Goal: Information Seeking & Learning: Understand process/instructions

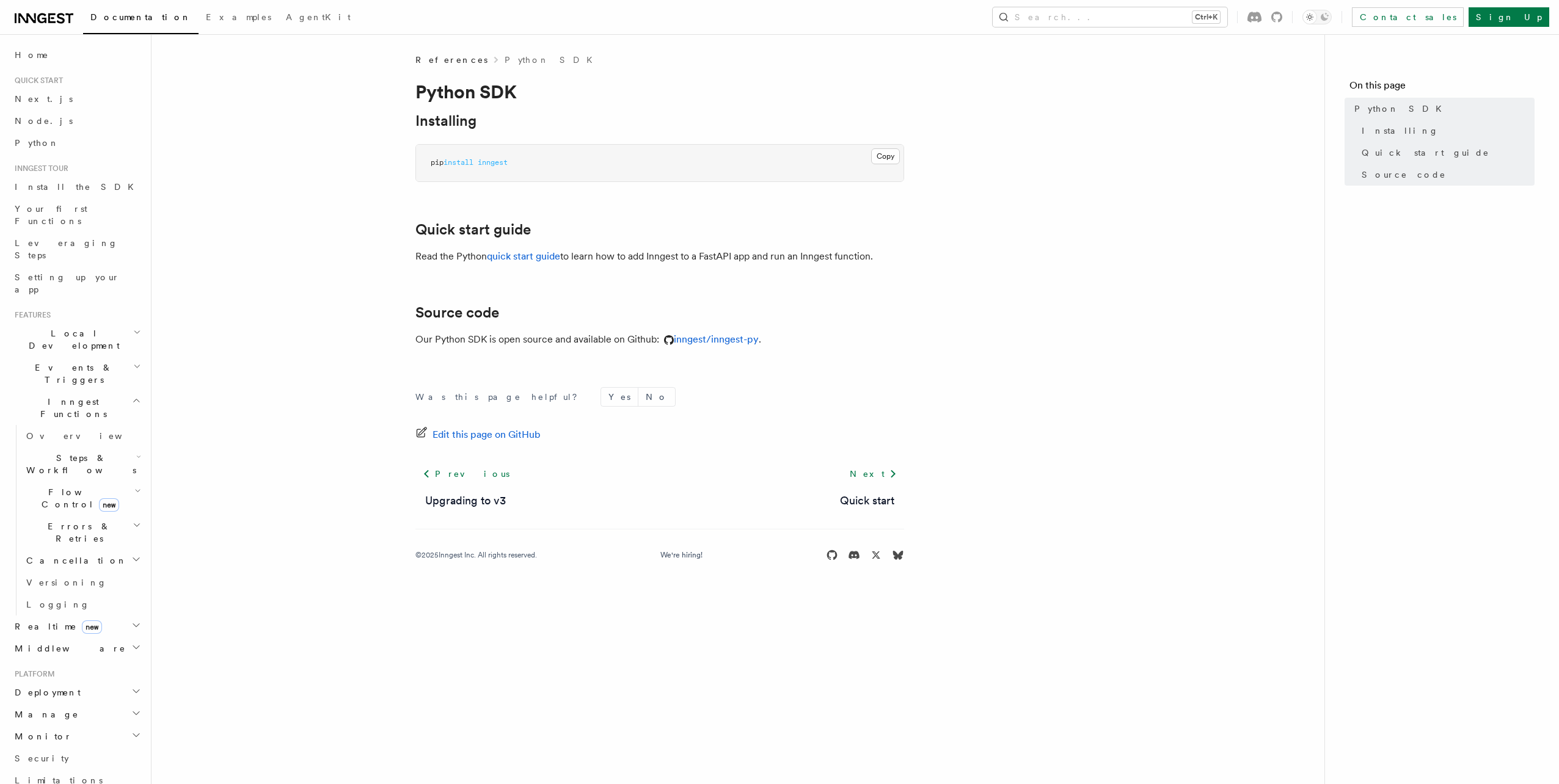
click at [41, 21] on icon at bounding box center [44, 19] width 58 height 15
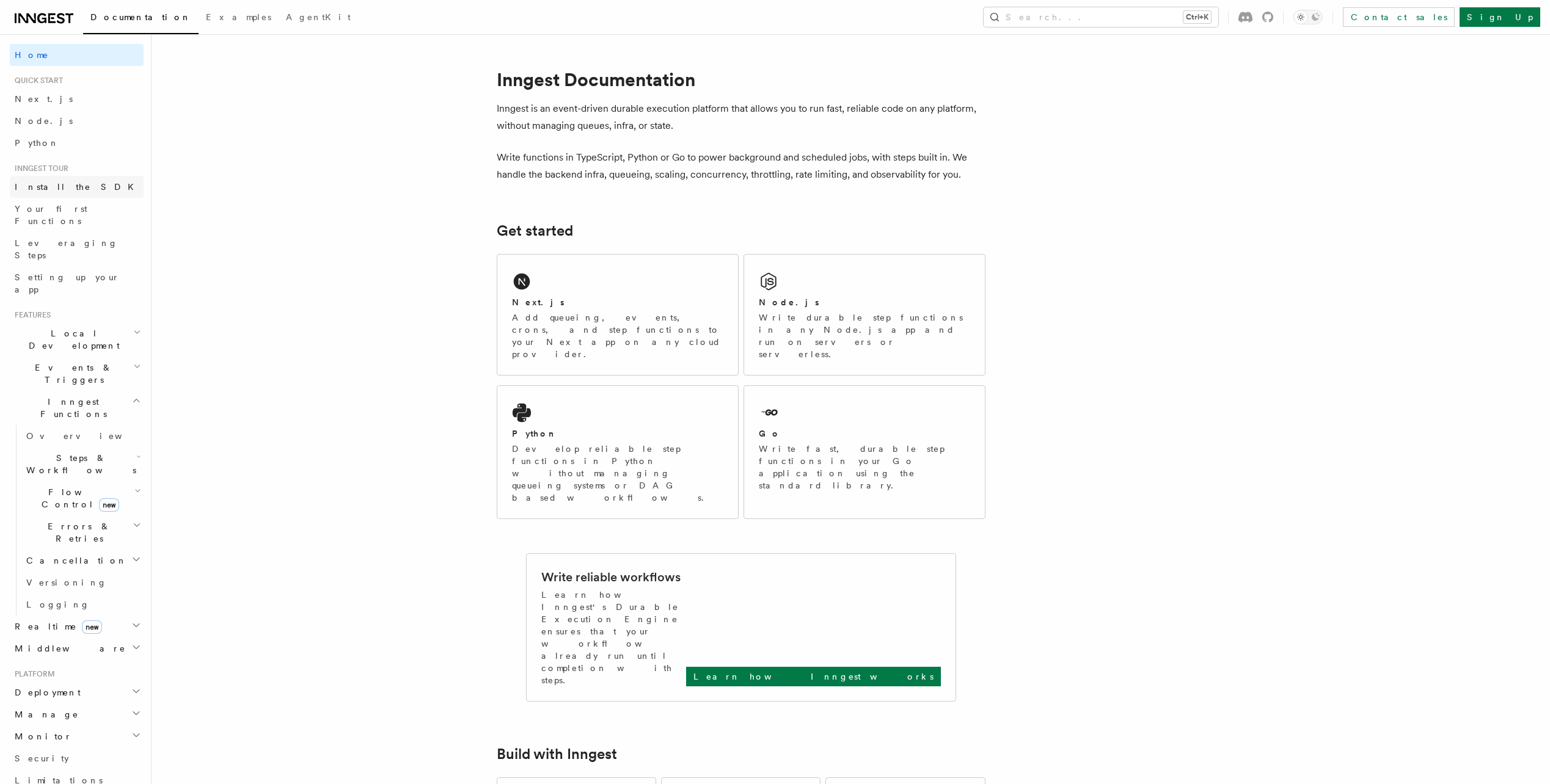
click at [93, 190] on link "Install the SDK" at bounding box center [76, 186] width 134 height 22
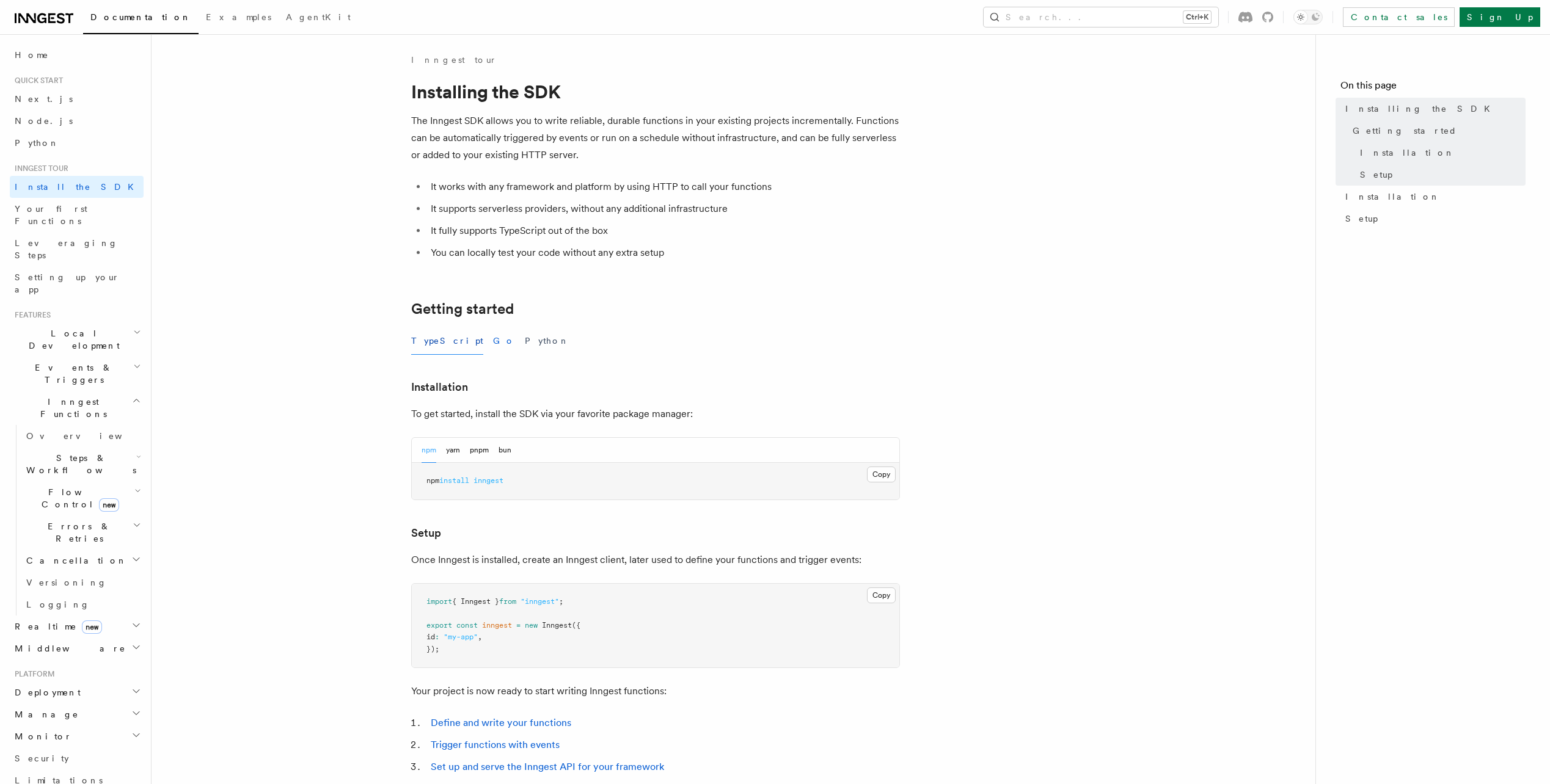
click at [493, 339] on button "Go" at bounding box center [503, 341] width 22 height 28
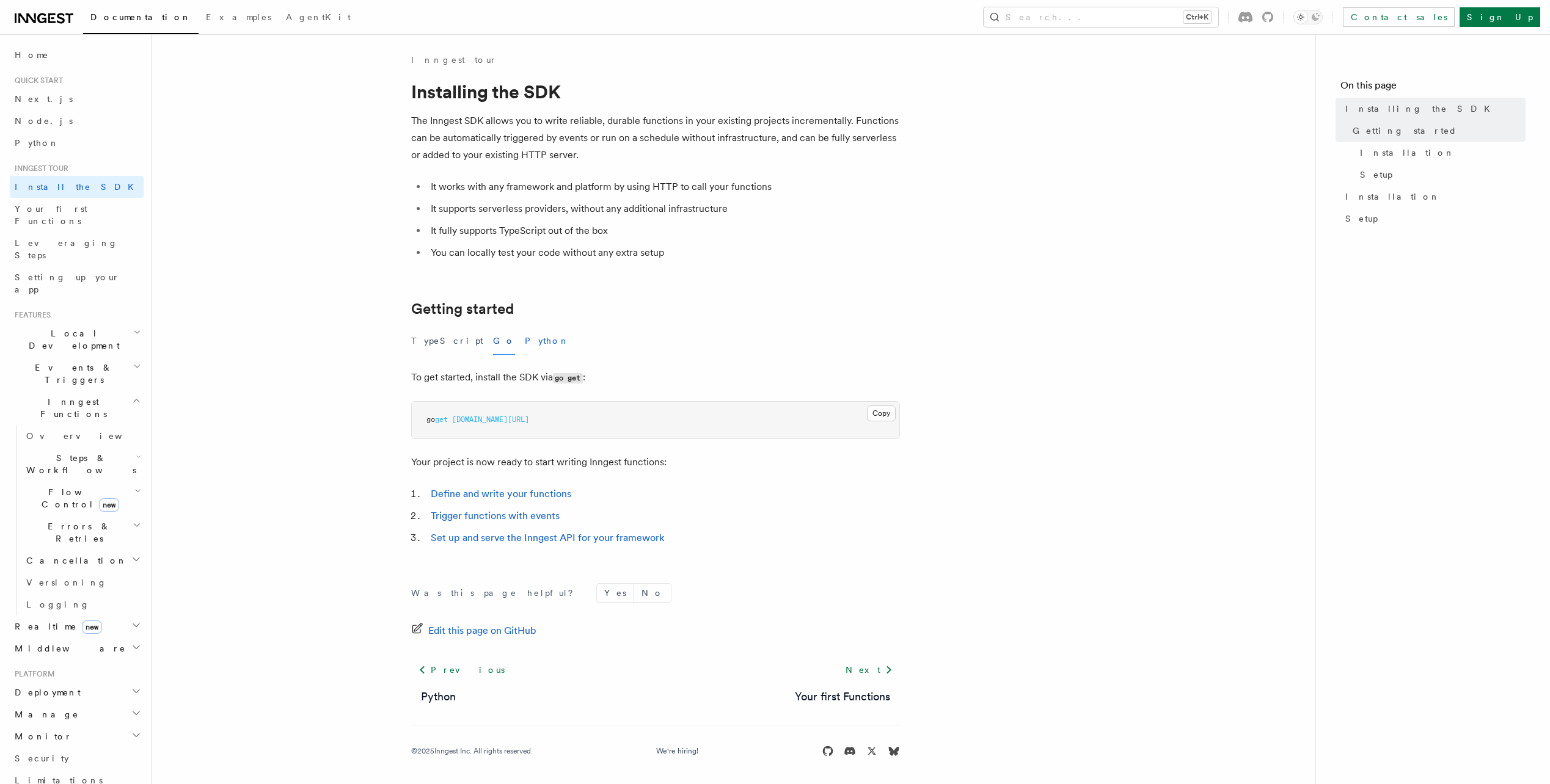
click at [525, 339] on button "Python" at bounding box center [547, 341] width 45 height 28
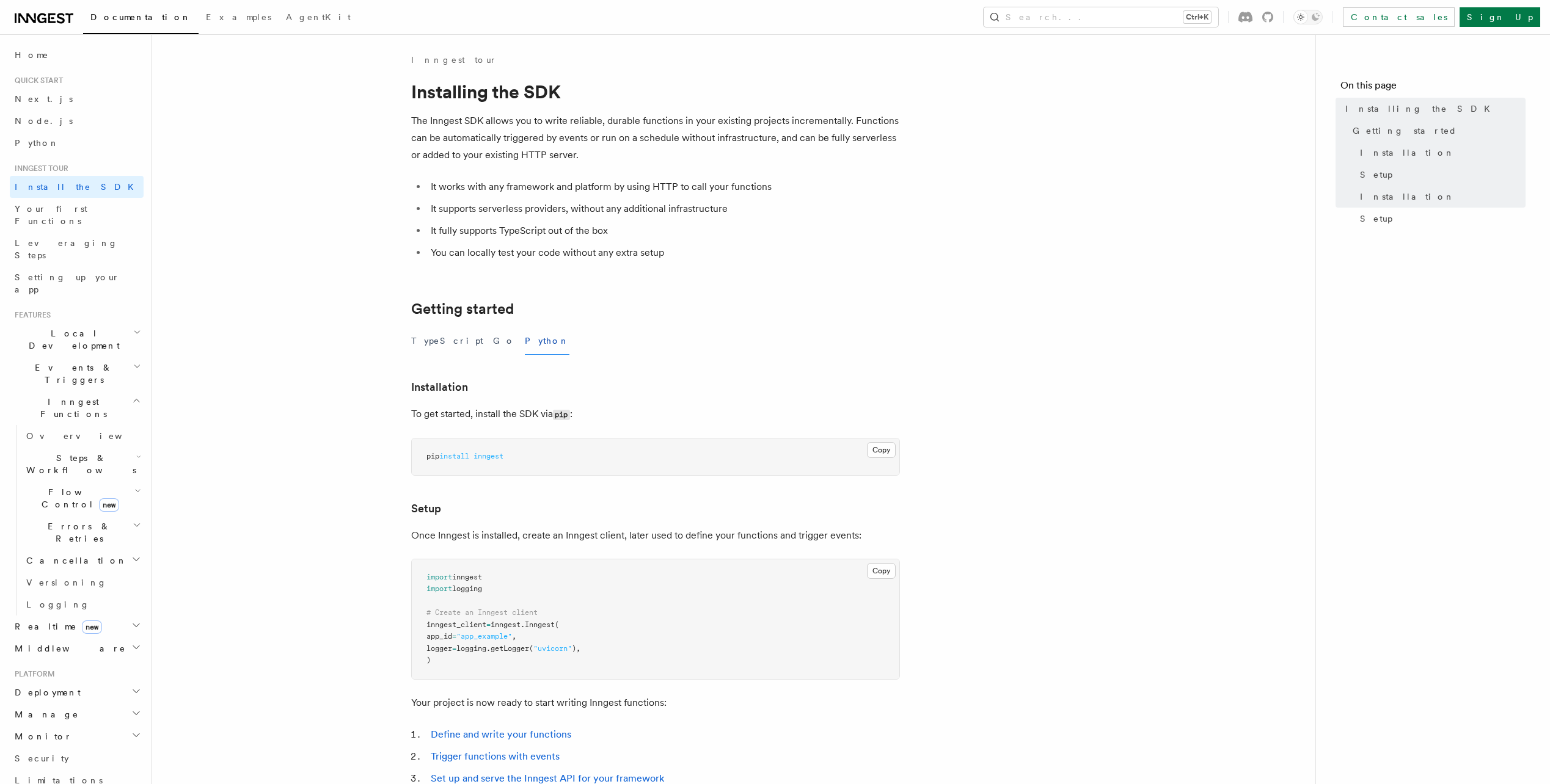
scroll to position [243, 0]
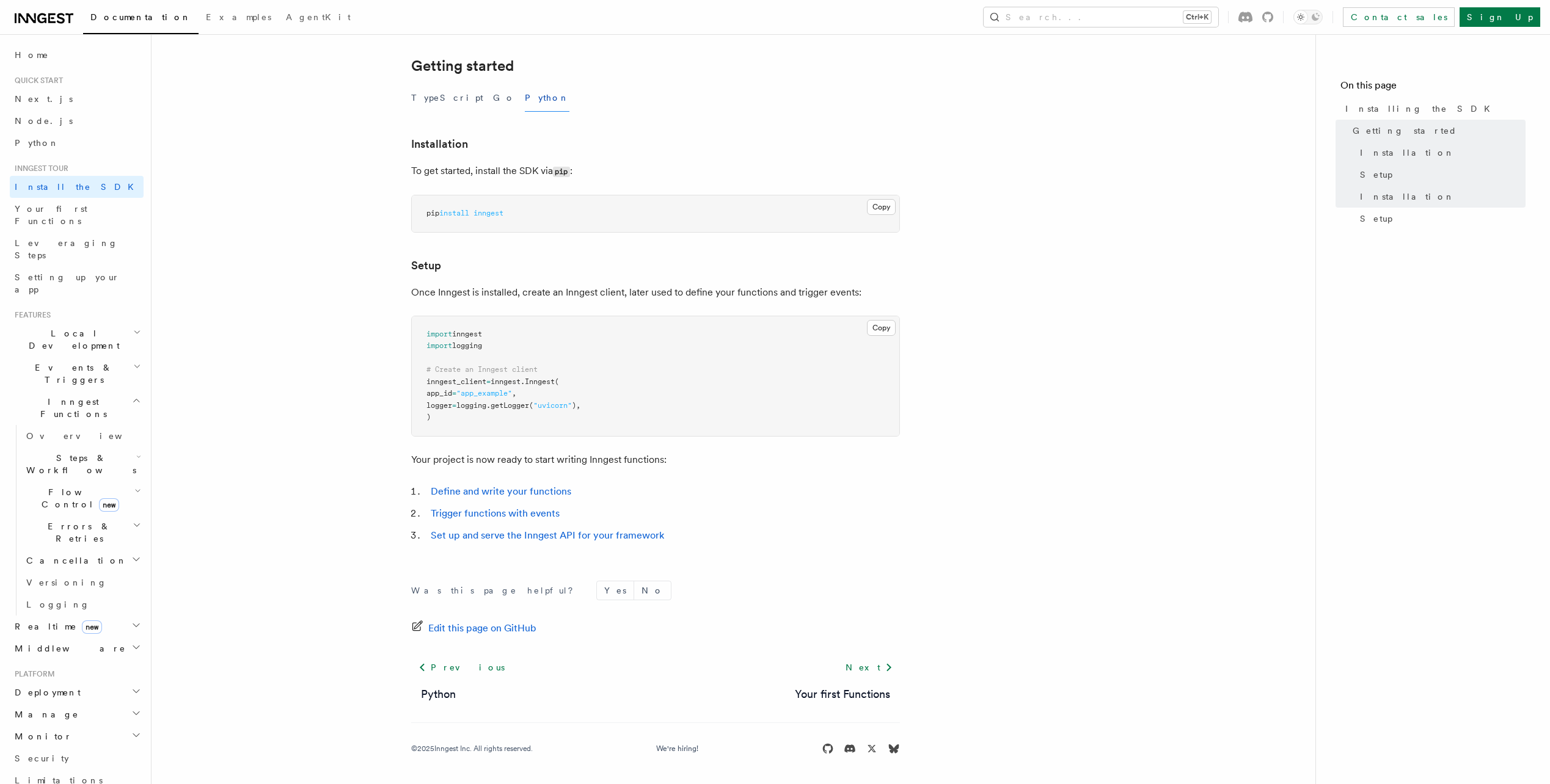
click at [52, 20] on icon at bounding box center [44, 19] width 58 height 15
